Goal: Task Accomplishment & Management: Complete application form

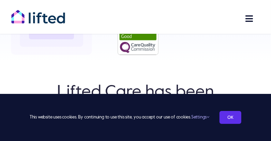
scroll to position [85, 0]
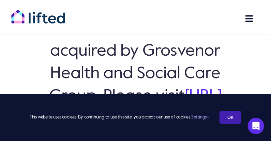
click at [230, 120] on link "OK" at bounding box center [231, 117] width 22 height 13
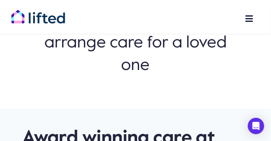
scroll to position [148, 0]
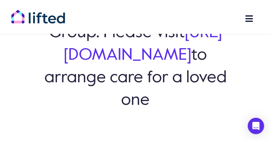
click at [247, 20] on span "Main Menu" at bounding box center [249, 18] width 9 height 9
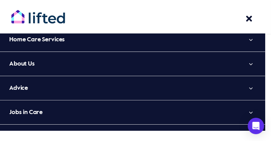
scroll to position [6, 0]
click at [31, 109] on span "Jobs in Care" at bounding box center [25, 112] width 33 height 11
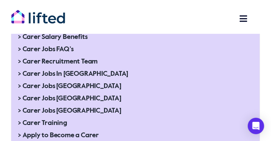
scroll to position [824, 0]
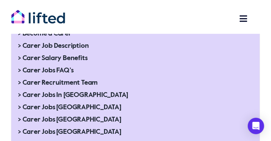
click at [48, 27] on span "> Jobs in Care" at bounding box center [38, 21] width 41 height 11
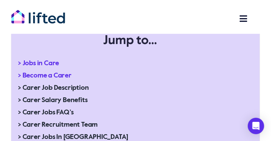
scroll to position [782, 0]
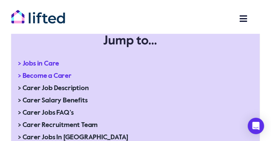
click at [50, 81] on span "> Become a Carer" at bounding box center [45, 76] width 54 height 11
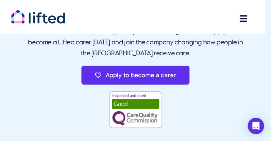
scroll to position [85, 0]
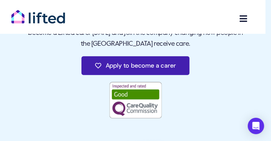
click at [154, 67] on span "Apply to become a carer" at bounding box center [141, 65] width 70 height 7
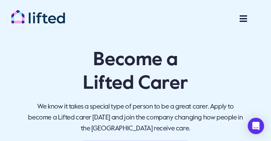
click at [243, 17] on span "Carer Jobs Menu" at bounding box center [243, 18] width 9 height 9
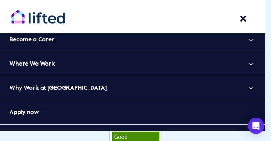
scroll to position [6, 0]
click at [40, 111] on link "Apply now" at bounding box center [132, 112] width 265 height 24
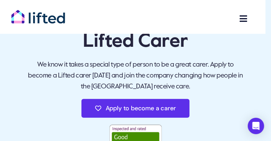
click at [245, 19] on span "Carer Jobs Menu" at bounding box center [243, 18] width 9 height 9
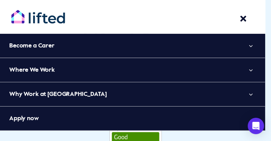
click at [84, 95] on link "Why Work at [GEOGRAPHIC_DATA]" at bounding box center [132, 94] width 265 height 24
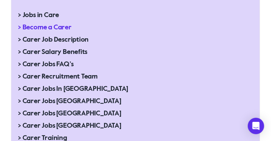
scroll to position [634, 0]
click at [67, 49] on link "Carer Salary Benefits" at bounding box center [132, 56] width 265 height 24
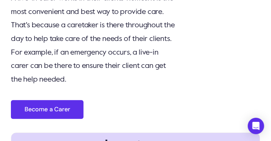
scroll to position [528, 0]
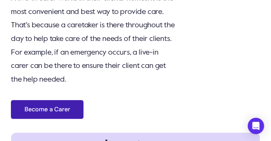
click at [55, 113] on span "Become a Carer" at bounding box center [47, 109] width 45 height 7
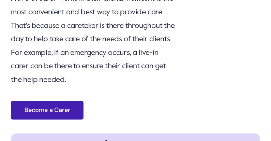
scroll to position [528, 0]
click at [29, 114] on span "Become a Carer" at bounding box center [47, 109] width 45 height 7
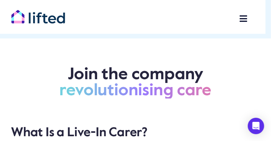
scroll to position [296, 0]
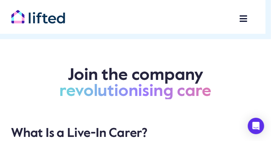
click at [241, 20] on span "Carer Jobs Menu" at bounding box center [243, 18] width 9 height 9
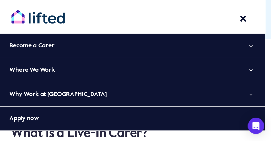
click at [47, 72] on span "Where We Work" at bounding box center [32, 69] width 46 height 11
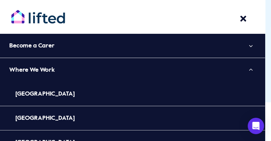
scroll to position [232, 0]
click at [47, 50] on span "Become a Carer" at bounding box center [31, 45] width 45 height 11
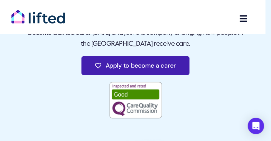
click at [144, 66] on span "Apply to become a carer" at bounding box center [141, 65] width 70 height 7
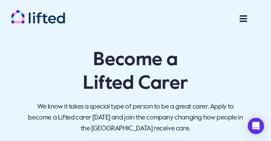
click at [245, 20] on span "Carer Jobs Menu" at bounding box center [243, 18] width 9 height 9
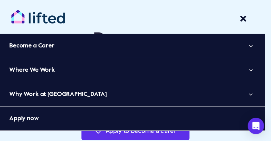
scroll to position [21, 0]
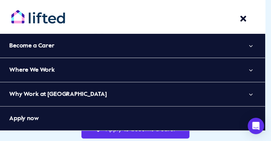
click at [35, 118] on span "Apply now" at bounding box center [24, 118] width 30 height 11
